Goal: Task Accomplishment & Management: Use online tool/utility

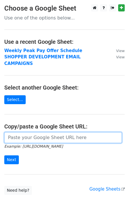
click at [32, 132] on input "url" at bounding box center [63, 137] width 118 height 11
paste input "[URL][DOMAIN_NAME]"
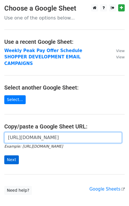
type input "[URL][DOMAIN_NAME]"
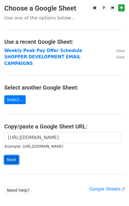
scroll to position [0, 0]
click at [12, 155] on input "Next" at bounding box center [11, 159] width 15 height 9
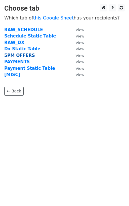
click at [19, 55] on strong "5PM OFFERS" at bounding box center [19, 55] width 31 height 5
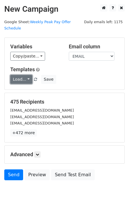
click at [27, 75] on link "Load..." at bounding box center [21, 79] width 22 height 9
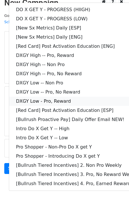
scroll to position [16, 0]
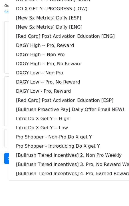
click at [34, 192] on html "New Campaign Daily emails left: 1175 Google Sheet: Weekly Peak Pay Offer Schedu…" at bounding box center [64, 98] width 129 height 229
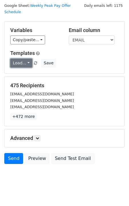
click at [26, 59] on link "Load..." at bounding box center [21, 63] width 22 height 9
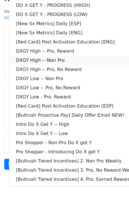
scroll to position [0, 0]
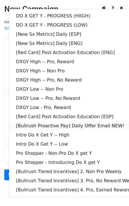
click at [79, 121] on link "[Bullrush Proactive Pay] Daily Offer Email NEW!" at bounding box center [82, 125] width 147 height 9
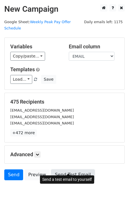
click at [60, 169] on link "Send Test Email" at bounding box center [72, 174] width 43 height 11
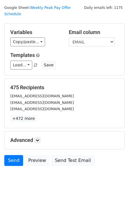
scroll to position [16, 0]
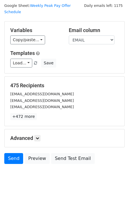
click at [40, 129] on div "Advanced Tracking Track Opens UTM Codes Track Clicks Filters Only include sprea…" at bounding box center [65, 138] width 120 height 18
click at [39, 136] on icon at bounding box center [37, 137] width 3 height 3
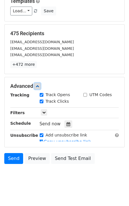
scroll to position [72, 0]
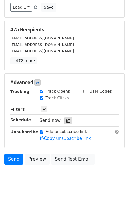
click at [67, 119] on icon at bounding box center [69, 121] width 4 height 4
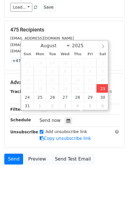
type input "2025-08-23 13:03"
type input "01"
type input "03"
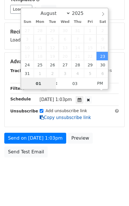
scroll to position [63, 0]
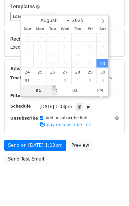
type input "2025-08-23 14:03"
type input "02"
click at [54, 87] on span at bounding box center [54, 88] width 4 height 6
type input "2025-08-23 15:03"
type input "03"
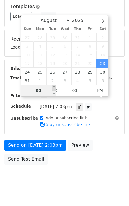
click at [54, 87] on span at bounding box center [54, 88] width 4 height 6
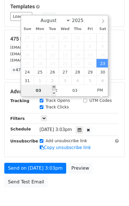
type input "2025-08-23 16:03"
type input "04"
click at [54, 87] on span at bounding box center [54, 88] width 4 height 6
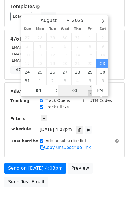
type input "2025-08-23 15:58"
type input "03"
type input "58"
click at [91, 93] on span at bounding box center [90, 93] width 4 height 6
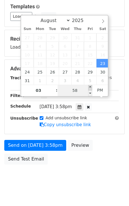
type input "2025-08-23 16:00"
type input "04"
type input "00"
click at [91, 87] on span at bounding box center [90, 88] width 4 height 6
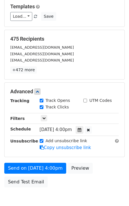
click at [103, 163] on div "Send on Aug 23 at 4:00pm Preview Send Test Email" at bounding box center [64, 176] width 129 height 27
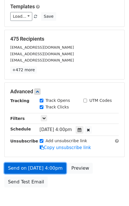
click at [54, 164] on link "Send on Aug 23 at 4:00pm" at bounding box center [35, 168] width 62 height 11
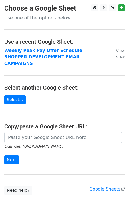
click at [51, 125] on main "Choose a Google Sheet Use one of the options below... Use a recent Google Sheet…" at bounding box center [64, 99] width 129 height 190
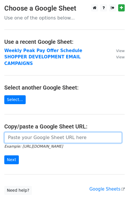
click at [47, 133] on input "url" at bounding box center [63, 137] width 118 height 11
paste input "https://docs.google.com/spreadsheets/d/1pfamqC0sqb6_oCOwbz5jLTMgVqFvBP-oxXFgbBI…"
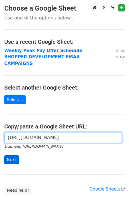
type input "https://docs.google.com/spreadsheets/d/1pfamqC0sqb6_oCOwbz5jLTMgVqFvBP-oxXFgbBI…"
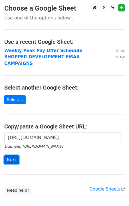
scroll to position [0, 0]
click at [10, 155] on input "Next" at bounding box center [11, 159] width 15 height 9
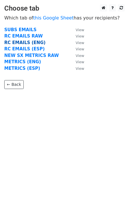
click at [23, 42] on strong "RC EMAILS (ENG)" at bounding box center [24, 42] width 41 height 5
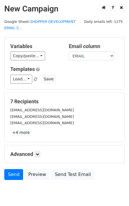
scroll to position [23, 0]
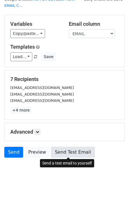
click at [74, 150] on link "Send Test Email" at bounding box center [72, 152] width 43 height 11
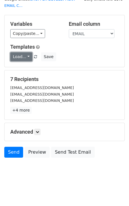
click at [27, 54] on link "Load..." at bounding box center [21, 56] width 22 height 9
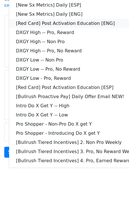
click at [96, 20] on link "[Red Card] Post Activation Education [ENG]" at bounding box center [82, 23] width 147 height 9
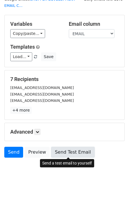
click at [73, 147] on link "Send Test Email" at bounding box center [72, 152] width 43 height 11
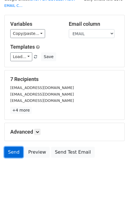
click at [13, 149] on link "Send" at bounding box center [13, 152] width 19 height 11
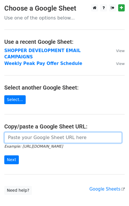
click at [36, 132] on input "url" at bounding box center [63, 137] width 118 height 11
paste input "https://docs.google.com/spreadsheets/d/1pfamqC0sqb6_oCOwbz5jLTMgVqFvBP-oxXFgbBI…"
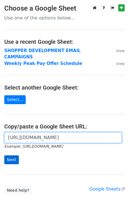
type input "https://docs.google.com/spreadsheets/d/1pfamqC0sqb6_oCOwbz5jLTMgVqFvBP-oxXFgbBI…"
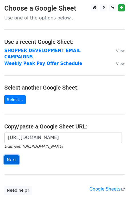
click at [12, 155] on input "Next" at bounding box center [11, 159] width 15 height 9
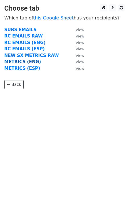
click at [17, 61] on strong "METRICS (ENG)" at bounding box center [22, 61] width 37 height 5
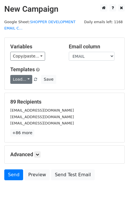
click at [23, 80] on link "Load..." at bounding box center [21, 79] width 22 height 9
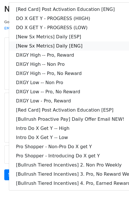
click at [53, 45] on link "[New Sx Metrics] Daily [ENG]" at bounding box center [82, 45] width 147 height 9
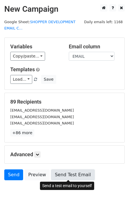
click at [61, 174] on link "Send Test Email" at bounding box center [72, 174] width 43 height 11
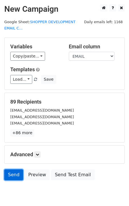
click at [16, 173] on link "Send" at bounding box center [13, 174] width 19 height 11
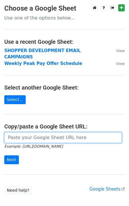
click at [61, 136] on input "url" at bounding box center [63, 137] width 118 height 11
paste input "https://docs.google.com/spreadsheets/d/1pfamqC0sqb6_oCOwbz5jLTMgVqFvBP-oxXFgbBI…"
type input "https://docs.google.com/spreadsheets/d/1pfamqC0sqb6_oCOwbz5jLTMgVqFvBP-oxXFgbBI…"
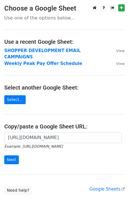
scroll to position [0, 0]
click at [14, 148] on form "https://docs.google.com/spreadsheets/d/1pfamqC0sqb6_oCOwbz5jLTMgVqFvBP-oxXFgbBI…" at bounding box center [64, 148] width 121 height 32
click at [14, 155] on input "Next" at bounding box center [11, 159] width 15 height 9
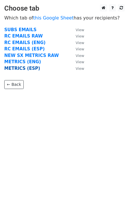
click at [25, 68] on strong "METRICS (ESP)" at bounding box center [22, 68] width 36 height 5
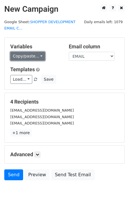
click at [32, 55] on link "Copy/paste..." at bounding box center [27, 56] width 35 height 9
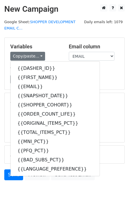
click at [121, 86] on div "Variables Copy/paste... {{DASHER_ID}} {{FIRST_NAME}} {{EMAIL}} {{SNAPSHOT_DATE}…" at bounding box center [65, 64] width 120 height 52
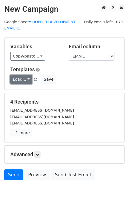
click at [26, 76] on link "Load..." at bounding box center [21, 79] width 22 height 9
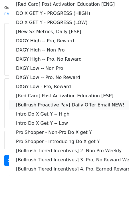
scroll to position [9, 0]
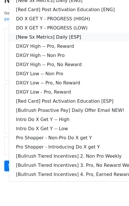
click at [67, 35] on link "[New Sx Metrics] Daily [ESP]" at bounding box center [82, 37] width 147 height 9
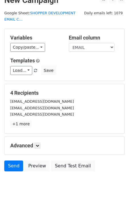
click at [72, 89] on div "4 Recipients [EMAIL_ADDRESS][DOMAIN_NAME] [EMAIL_ADDRESS][DOMAIN_NAME] [EMAIL_A…" at bounding box center [65, 108] width 120 height 49
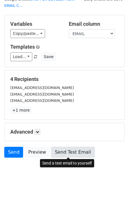
click at [62, 152] on link "Send Test Email" at bounding box center [72, 152] width 43 height 11
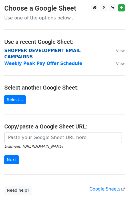
click at [55, 48] on strong "SHOPPER DEVELOPMENT EMAIL CAMPAIGNS" at bounding box center [42, 54] width 77 height 12
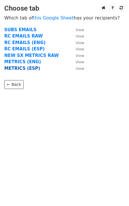
click at [26, 69] on strong "METRICS (ESP)" at bounding box center [22, 68] width 36 height 5
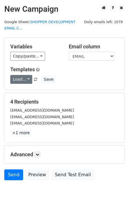
click at [27, 80] on link "Load..." at bounding box center [21, 79] width 22 height 9
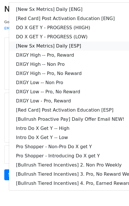
click at [61, 47] on link "[New Sx Metrics] Daily [ESP]" at bounding box center [82, 45] width 147 height 9
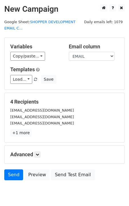
click at [58, 94] on div "4 Recipients reyescepedaj002@gmail.com onixcepeda8@gmail.com antoniarubiera.59@…" at bounding box center [65, 117] width 120 height 49
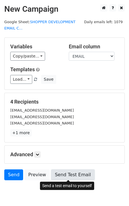
click at [62, 171] on link "Send Test Email" at bounding box center [72, 174] width 43 height 11
click at [57, 175] on link "Send Test Email" at bounding box center [72, 174] width 43 height 11
click at [78, 176] on link "Send Test Email" at bounding box center [72, 174] width 43 height 11
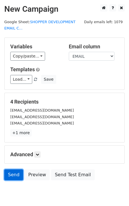
click at [19, 171] on link "Send" at bounding box center [13, 174] width 19 height 11
